Goal: Information Seeking & Learning: Learn about a topic

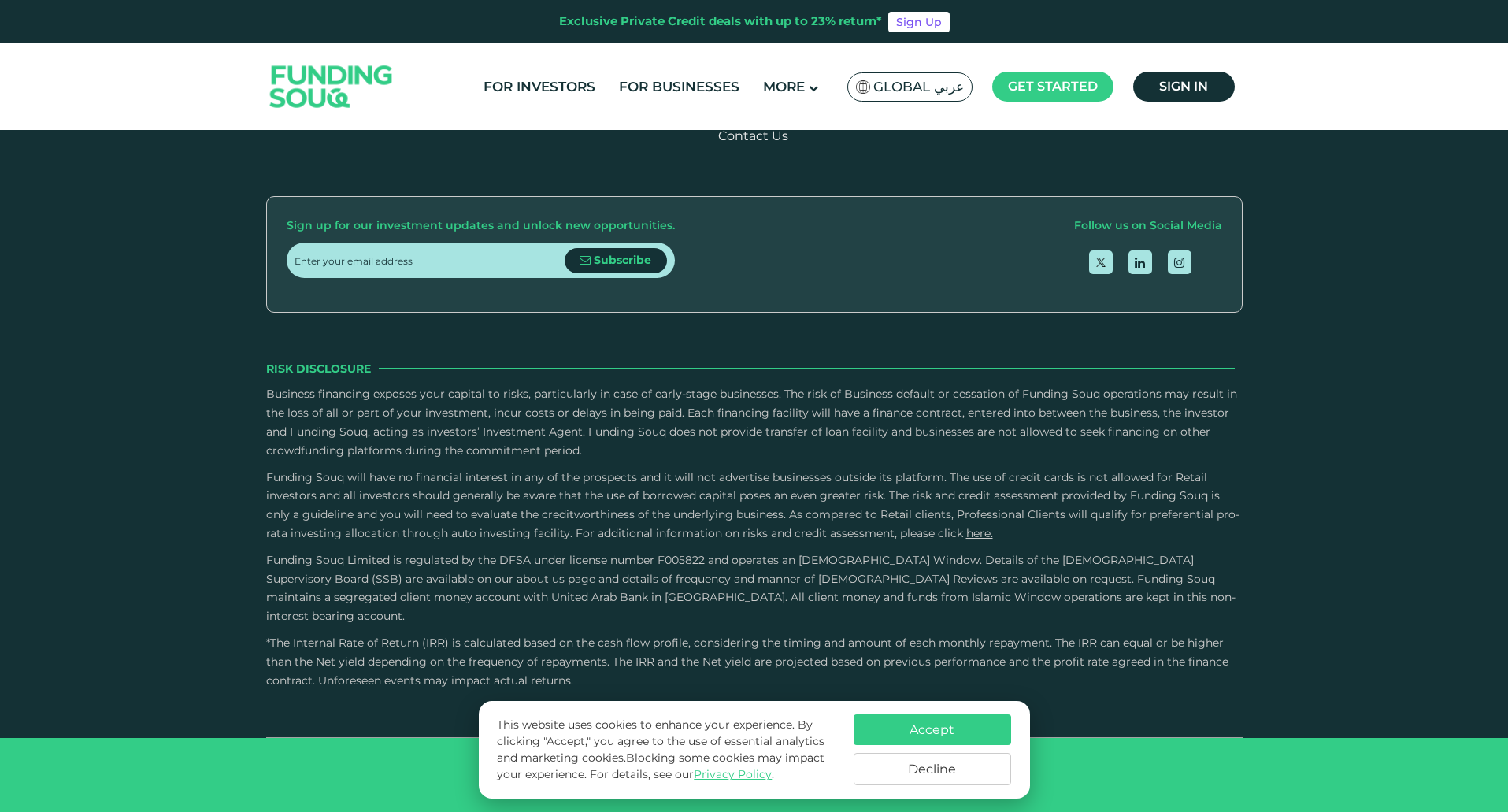
scroll to position [2992, 0]
type tc-range-slider "300000"
drag, startPoint x: 345, startPoint y: 357, endPoint x: 387, endPoint y: 361, distance: 42.2
drag, startPoint x: 798, startPoint y: 355, endPoint x: 633, endPoint y: 357, distance: 165.0
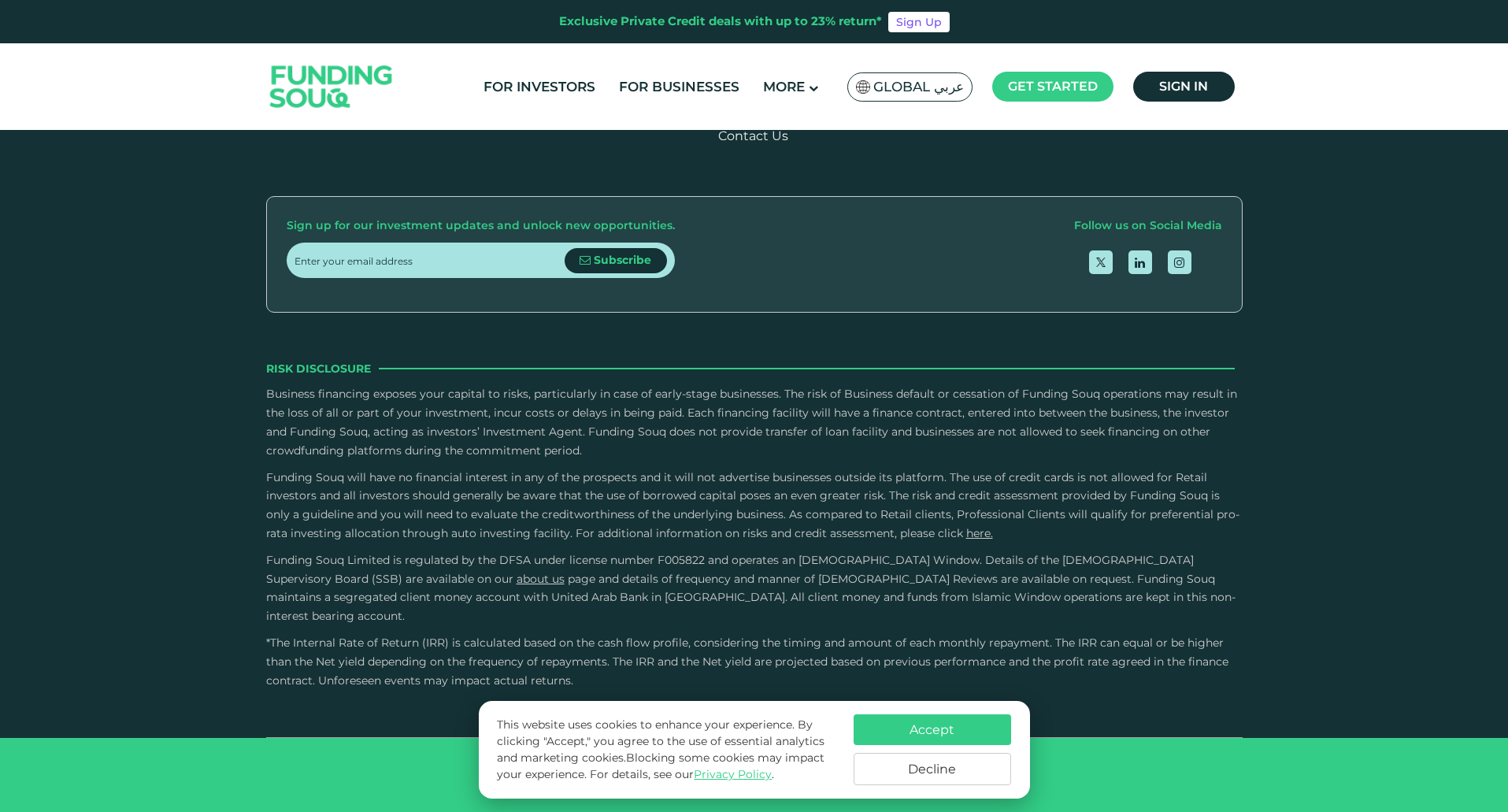
drag, startPoint x: 611, startPoint y: 357, endPoint x: 644, endPoint y: 363, distance: 33.5
type tc-range-slider "5"
drag, startPoint x: 667, startPoint y: 354, endPoint x: 838, endPoint y: 355, distance: 171.0
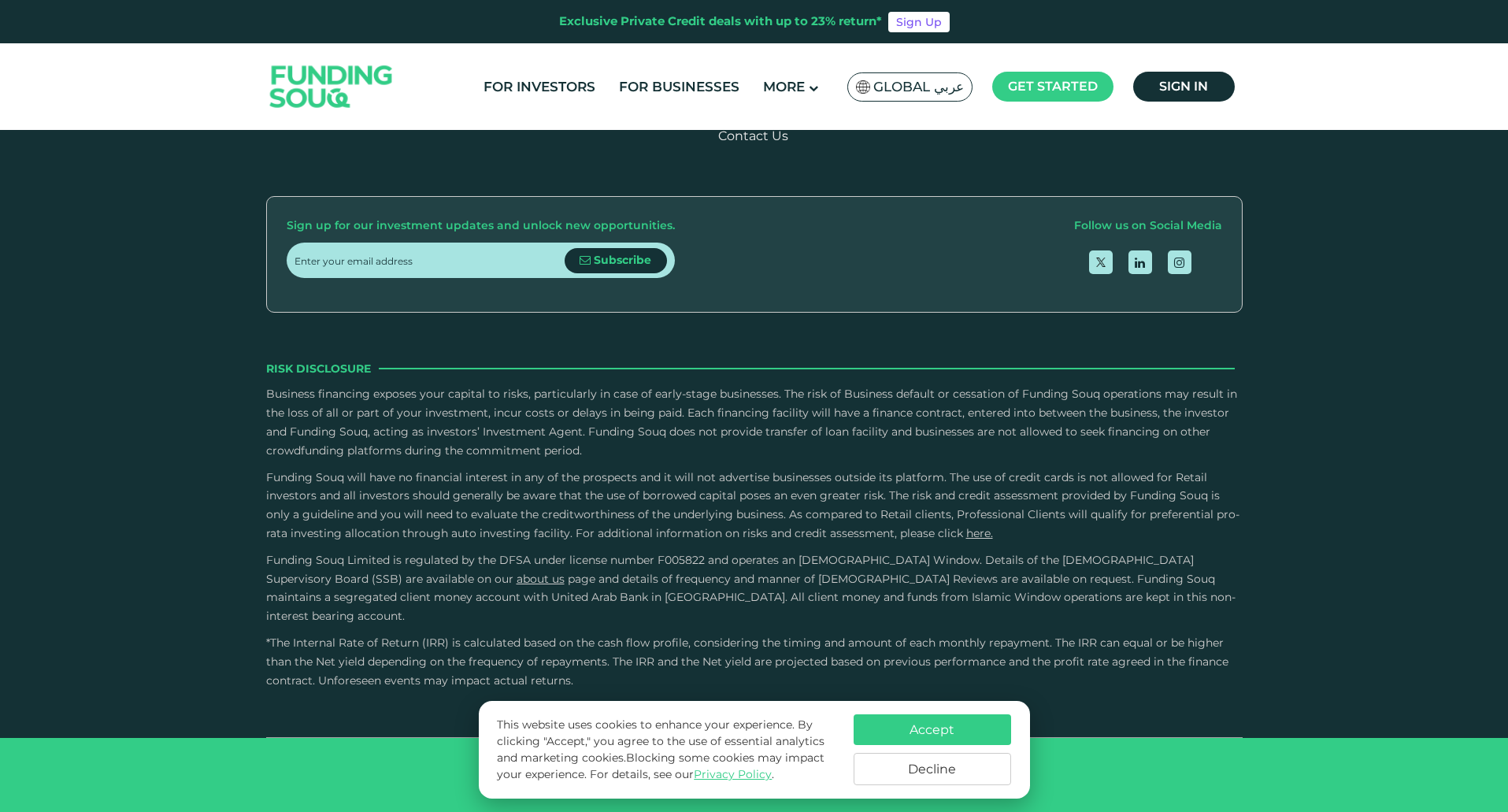
scroll to position [2992, 0]
drag, startPoint x: 383, startPoint y: 357, endPoint x: 339, endPoint y: 363, distance: 44.4
drag, startPoint x: 339, startPoint y: 355, endPoint x: 573, endPoint y: 367, distance: 234.3
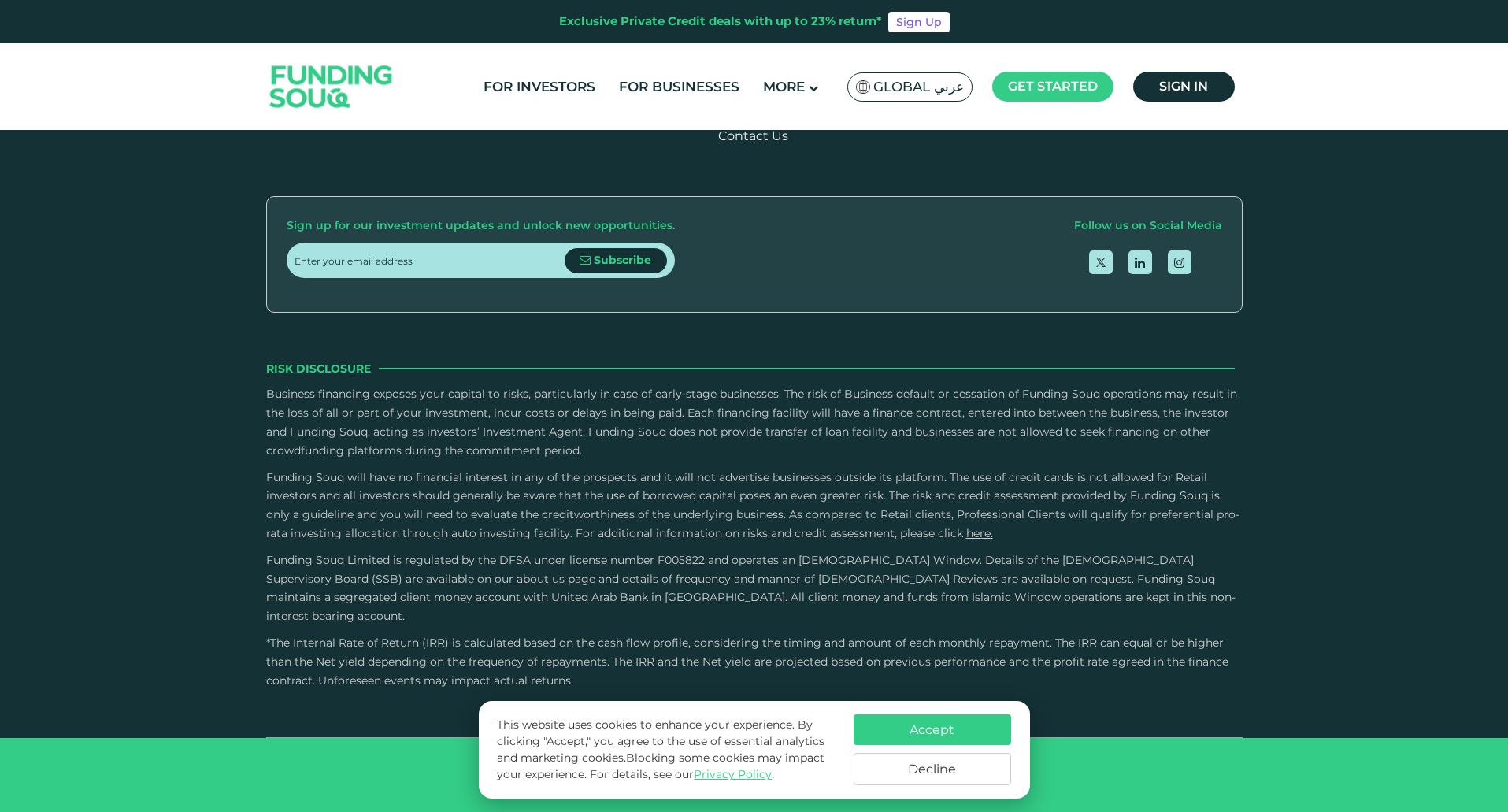
drag, startPoint x: 561, startPoint y: 359, endPoint x: 582, endPoint y: 362, distance: 21.2
type tc-range-slider "10000"
drag, startPoint x: 562, startPoint y: 360, endPoint x: 339, endPoint y: 373, distance: 223.4
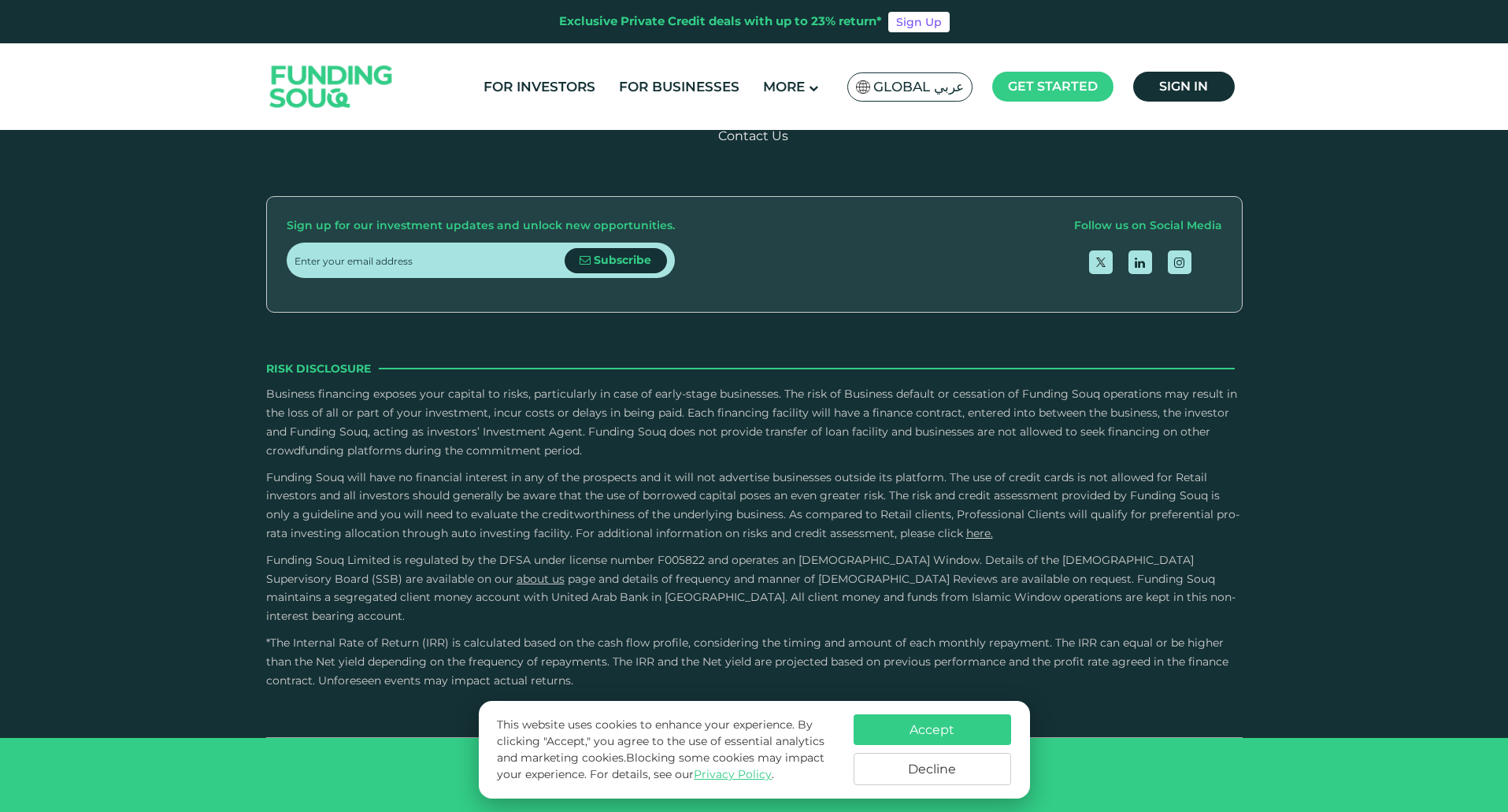
type tc-range-slider "1000000"
drag, startPoint x: 358, startPoint y: 361, endPoint x: 569, endPoint y: 369, distance: 211.2
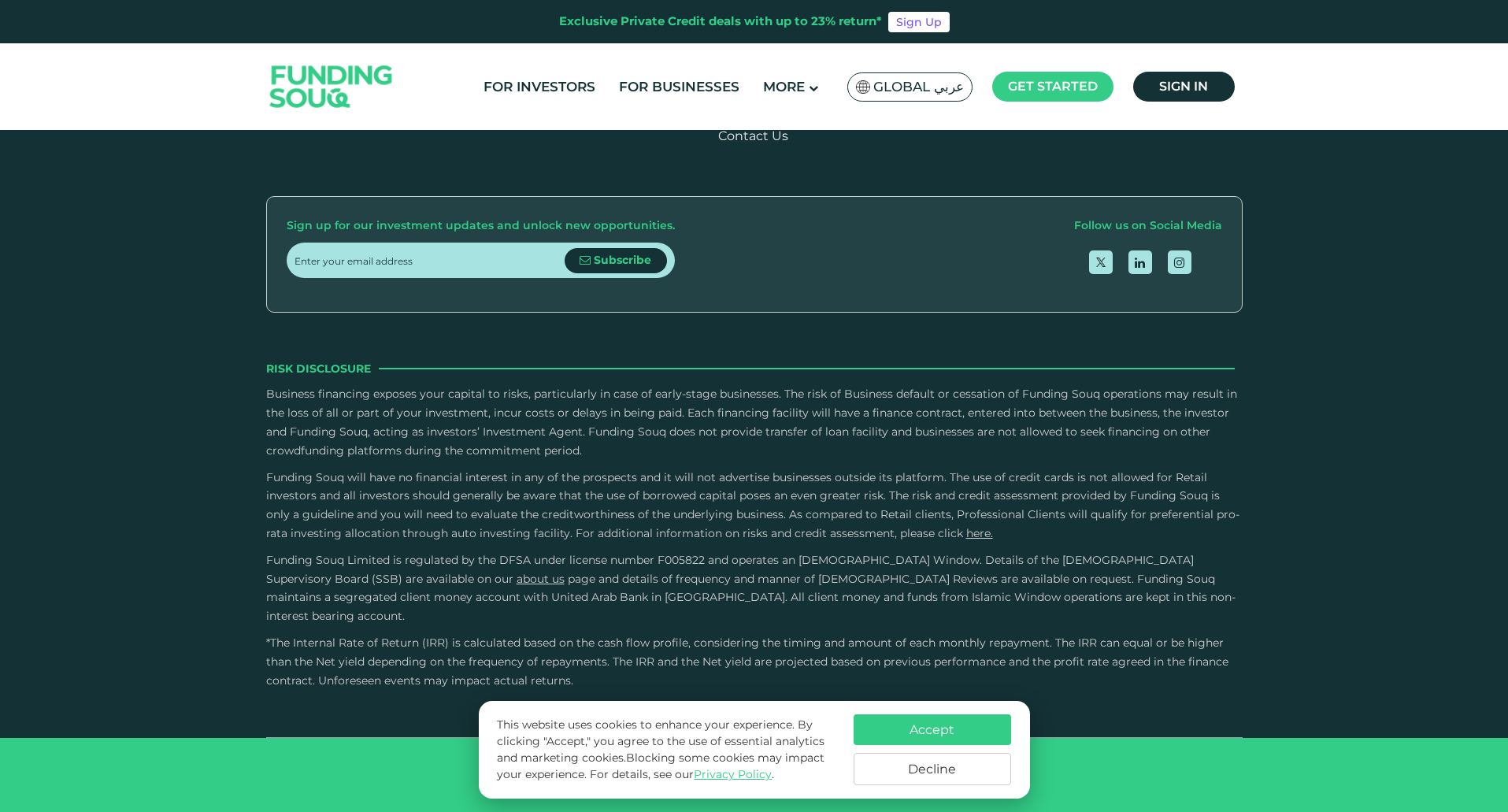
radio input "true"
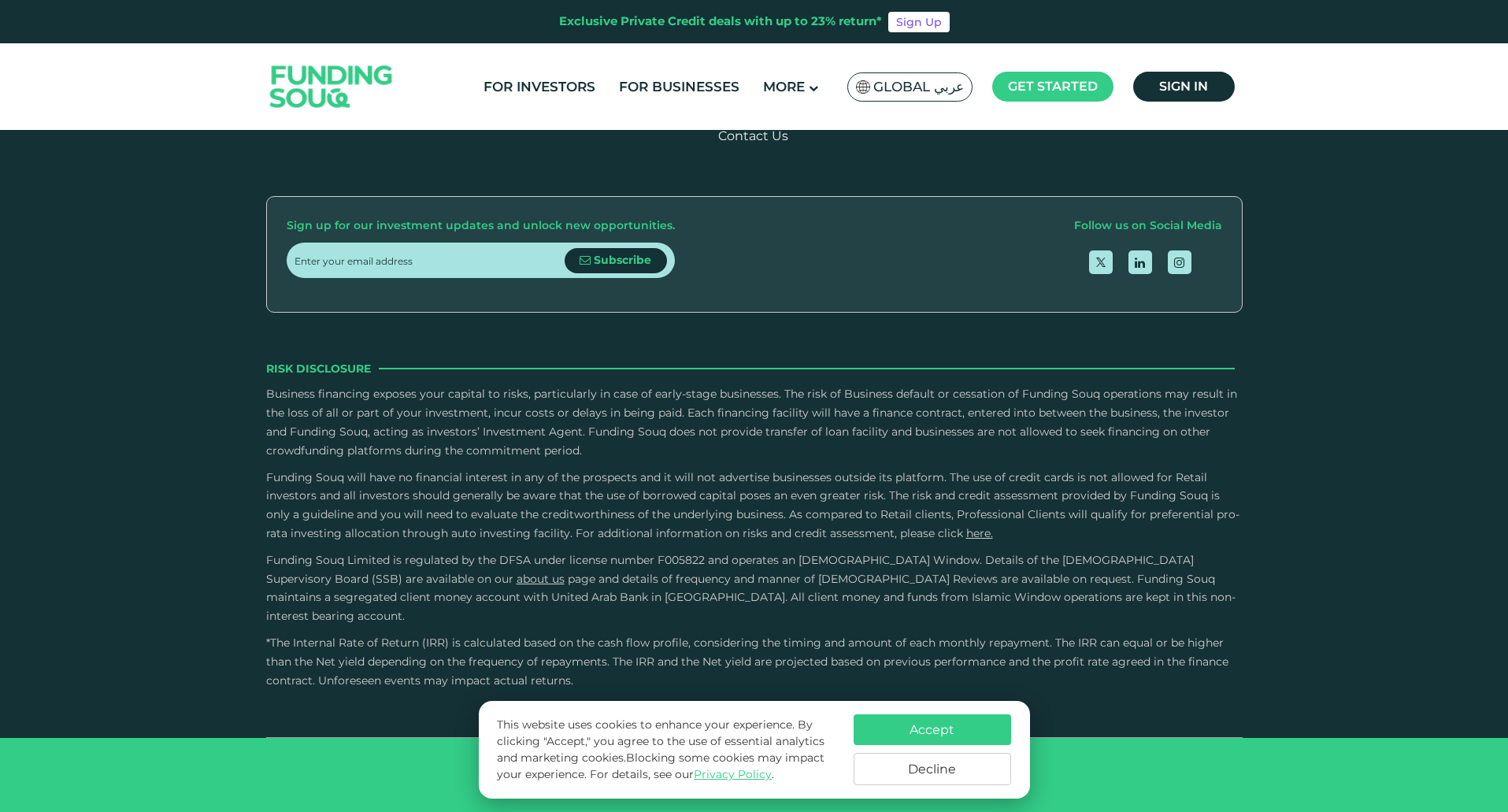
radio input "true"
click at [0, 0] on input "Credit History and Risk" at bounding box center [0, 0] width 0 height 0
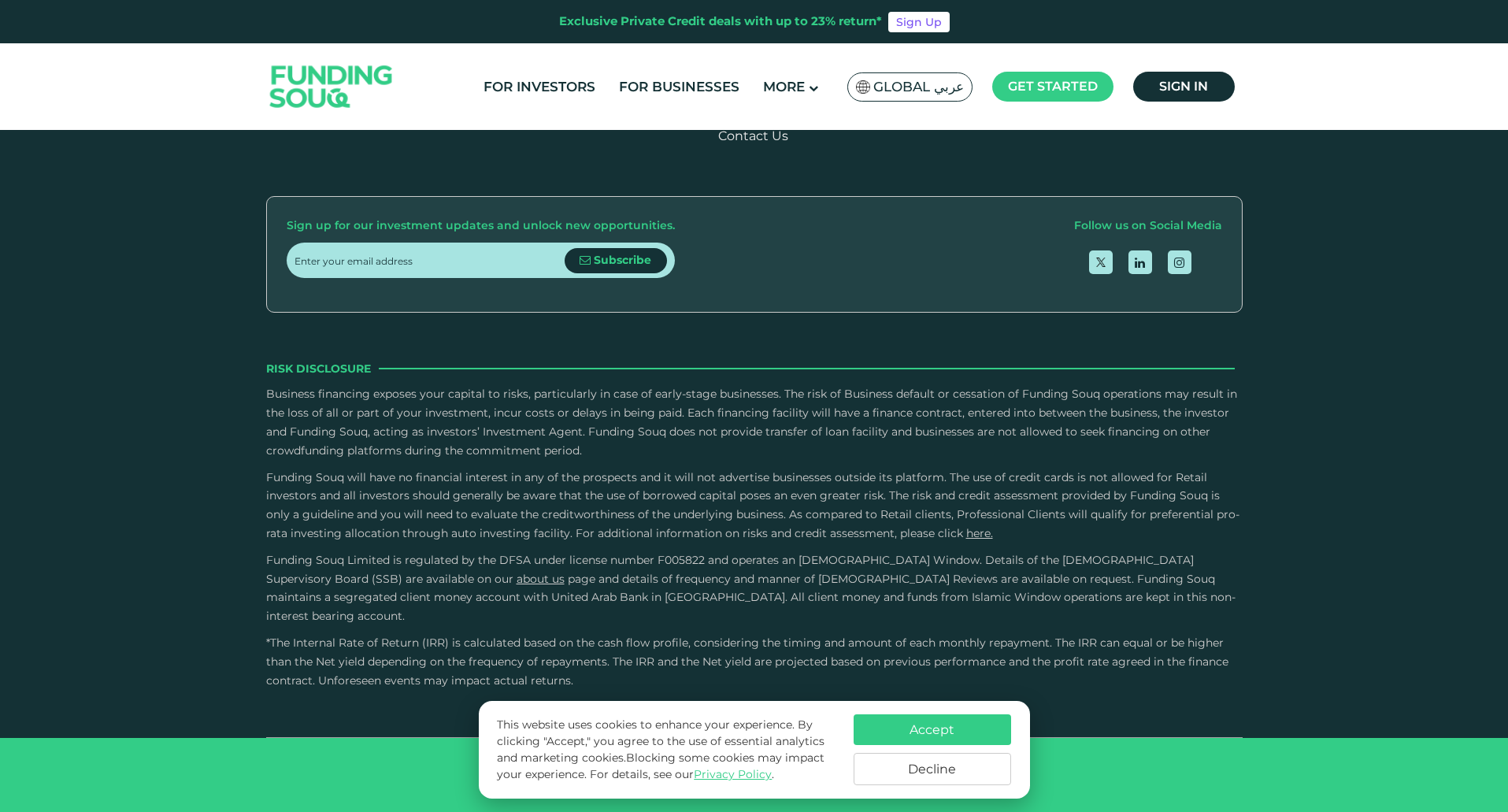
drag, startPoint x: 887, startPoint y: 469, endPoint x: 1012, endPoint y: 465, distance: 125.1
click at [1012, 91] on li "Outstanding Debt and Facility Utilization." at bounding box center [996, 80] width 437 height 19
drag, startPoint x: 836, startPoint y: 488, endPoint x: 1094, endPoint y: 486, distance: 258.0
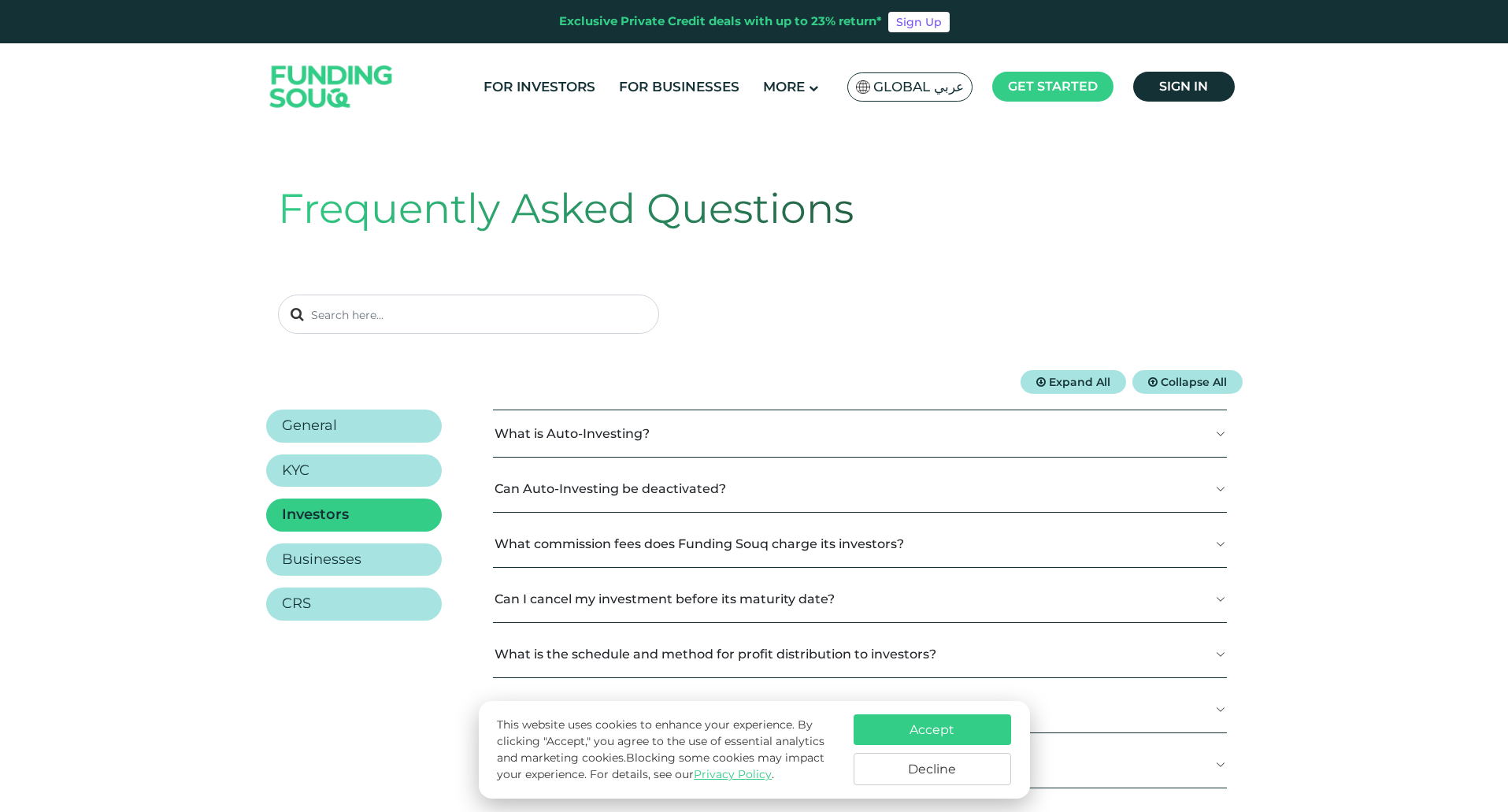
click at [741, 436] on button "What is Auto-Investing?" at bounding box center [859, 434] width 733 height 47
